Goal: Check status: Check status

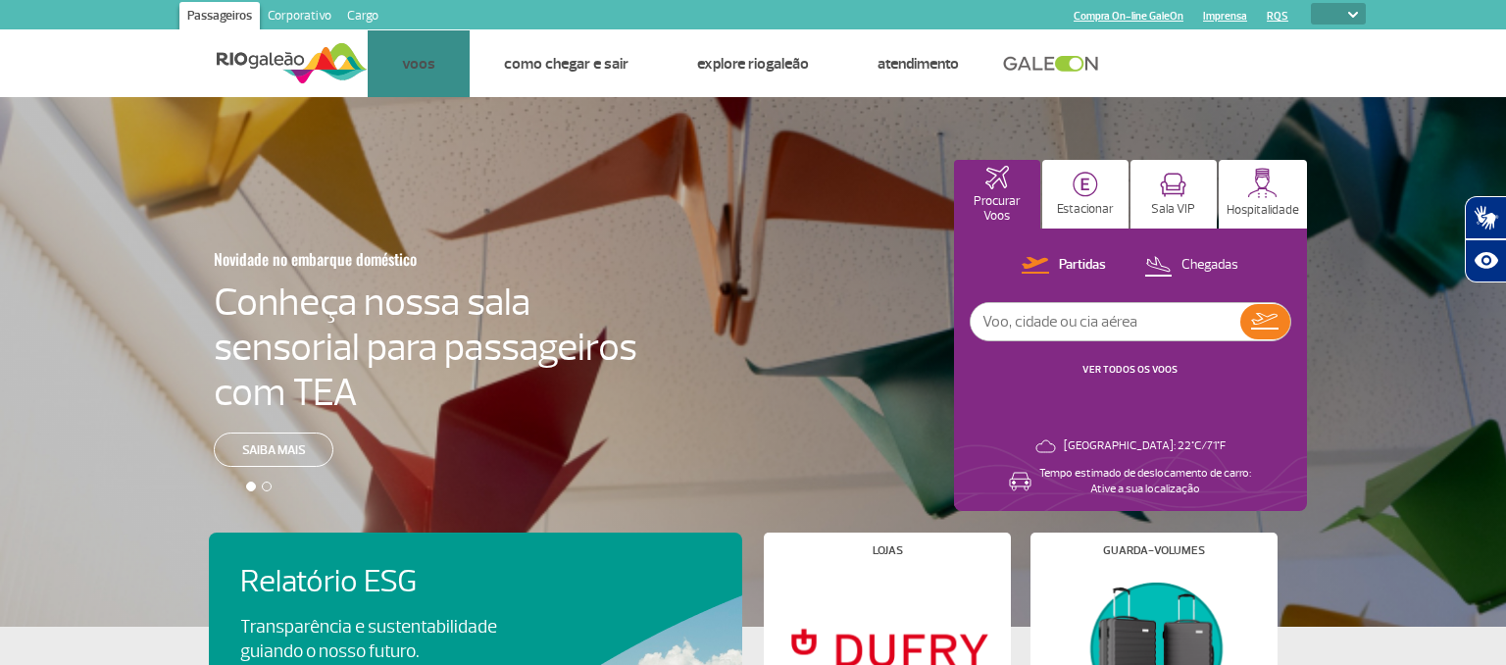
select select
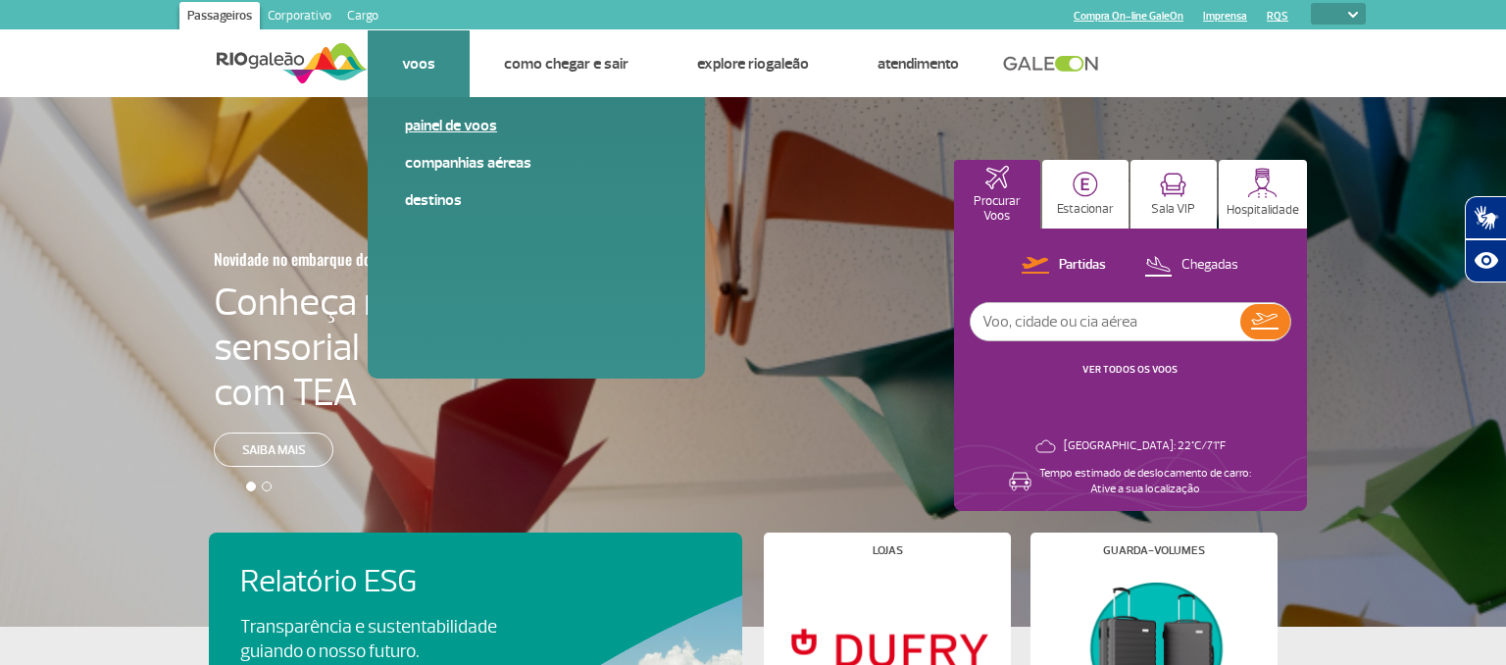
click at [446, 117] on link "Painel de voos" at bounding box center [536, 126] width 263 height 22
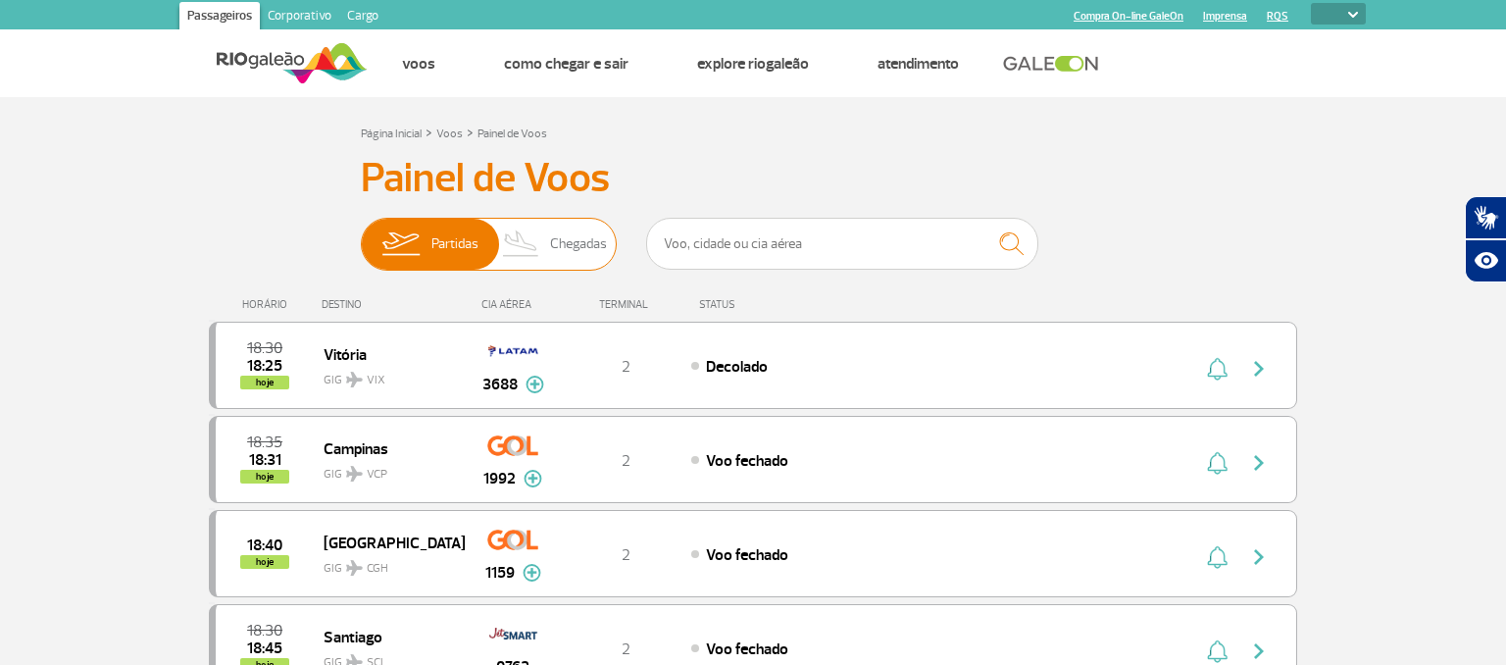
click at [583, 245] on span "Chegadas" at bounding box center [578, 244] width 57 height 51
click at [361, 234] on input "Partidas Chegadas" at bounding box center [361, 234] width 0 height 0
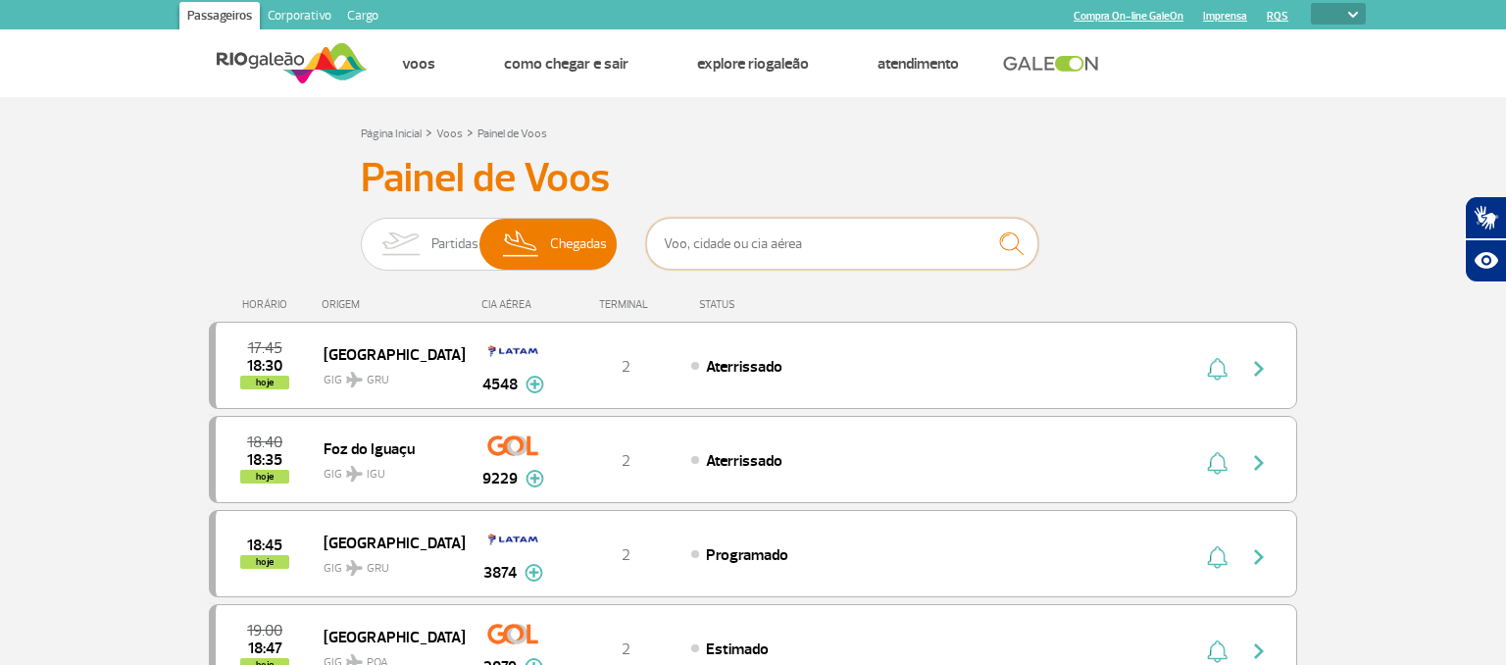
click at [732, 245] on input "text" at bounding box center [842, 244] width 392 height 52
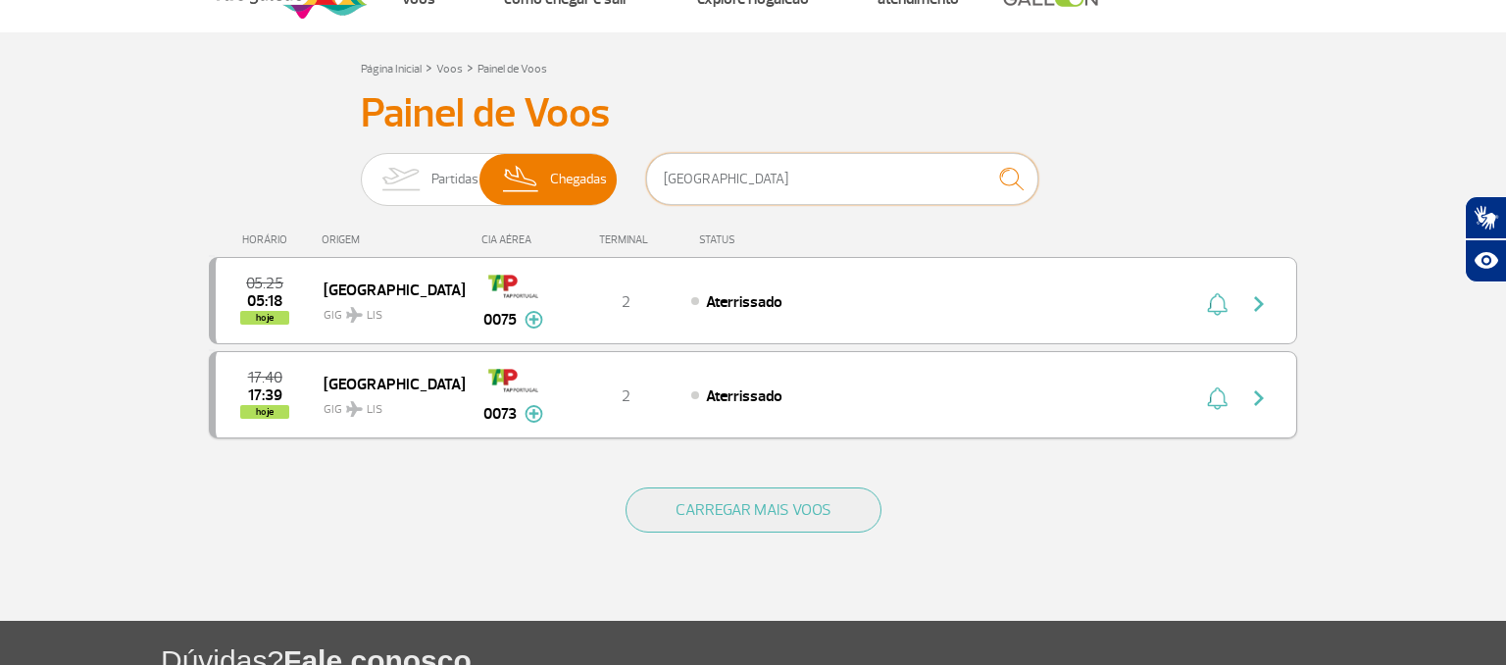
scroll to position [103, 0]
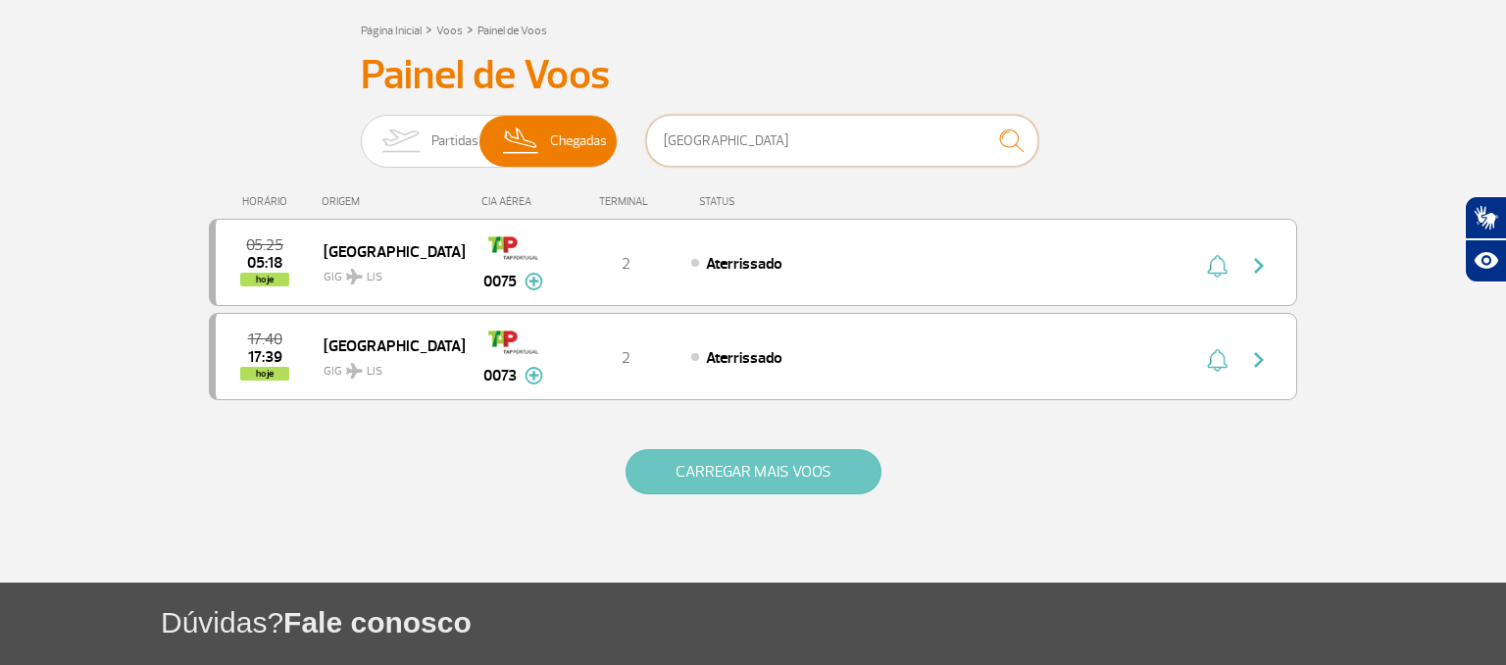
type input "[GEOGRAPHIC_DATA]"
click at [829, 472] on button "CARREGAR MAIS VOOS" at bounding box center [754, 471] width 256 height 45
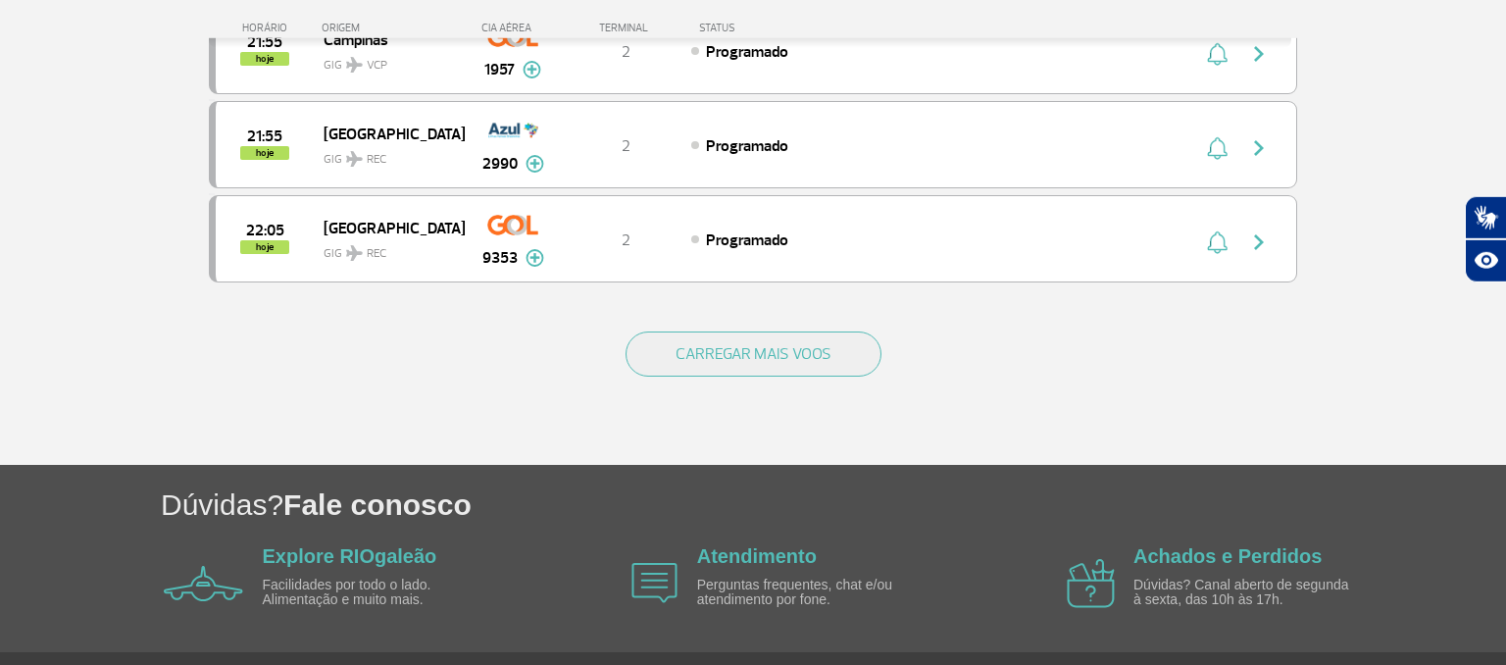
scroll to position [3843, 0]
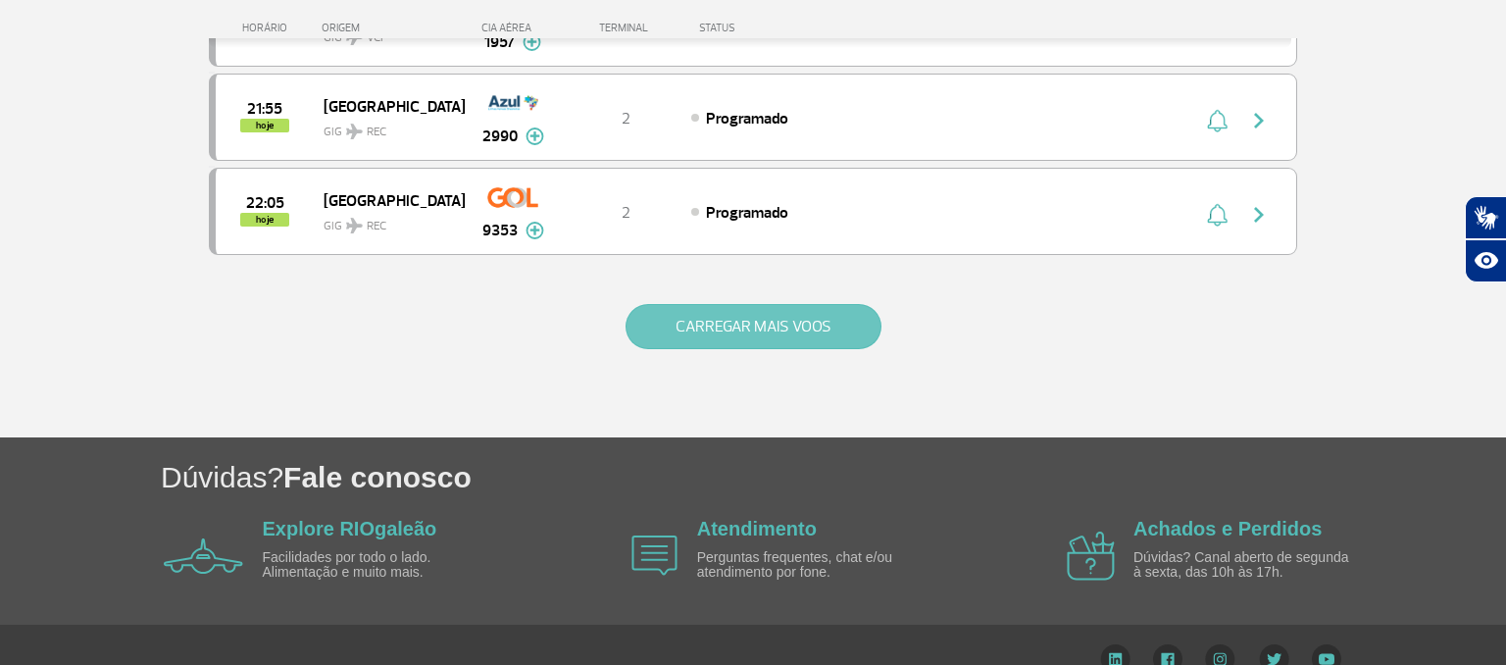
click at [724, 304] on button "CARREGAR MAIS VOOS" at bounding box center [754, 326] width 256 height 45
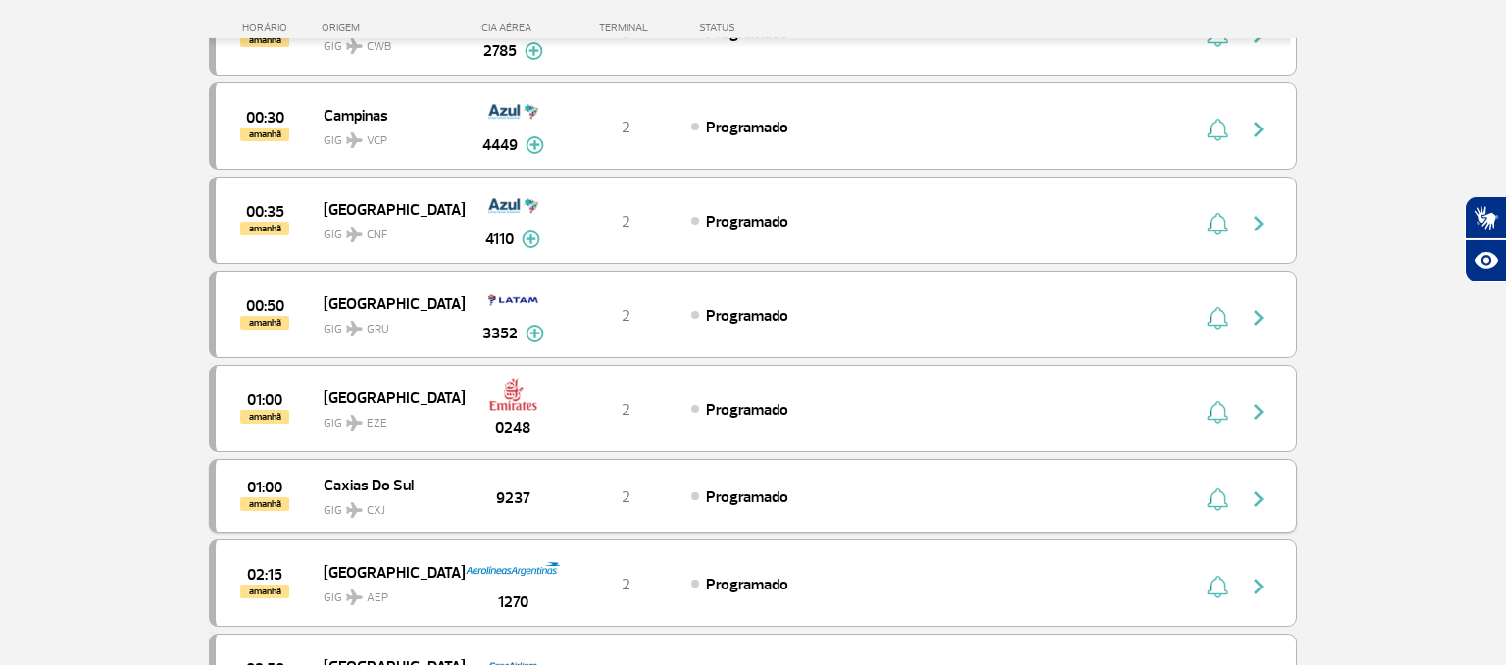
scroll to position [5056, 0]
